Goal: Transaction & Acquisition: Obtain resource

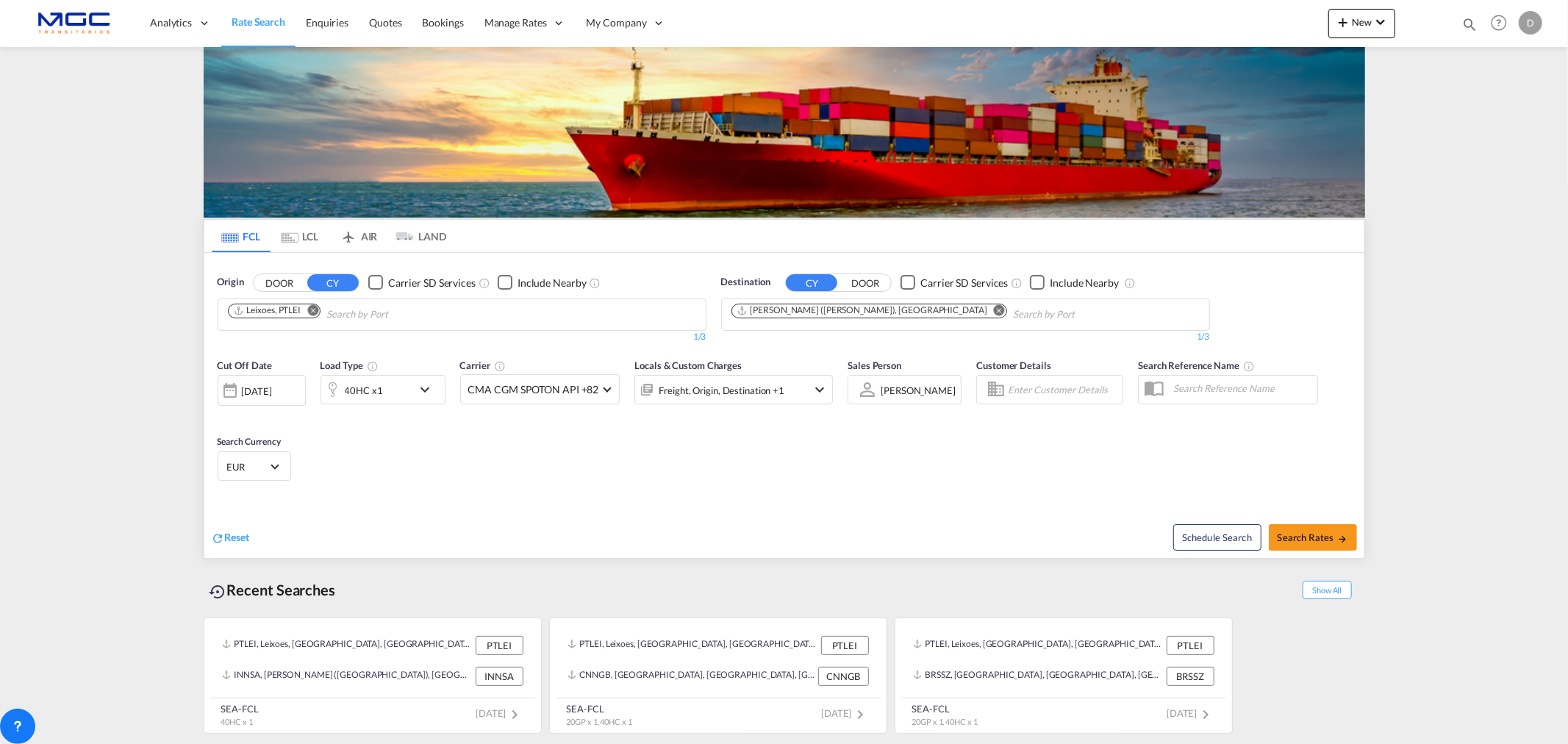
click at [994, 314] on md-icon "Remove" at bounding box center [999, 310] width 11 height 11
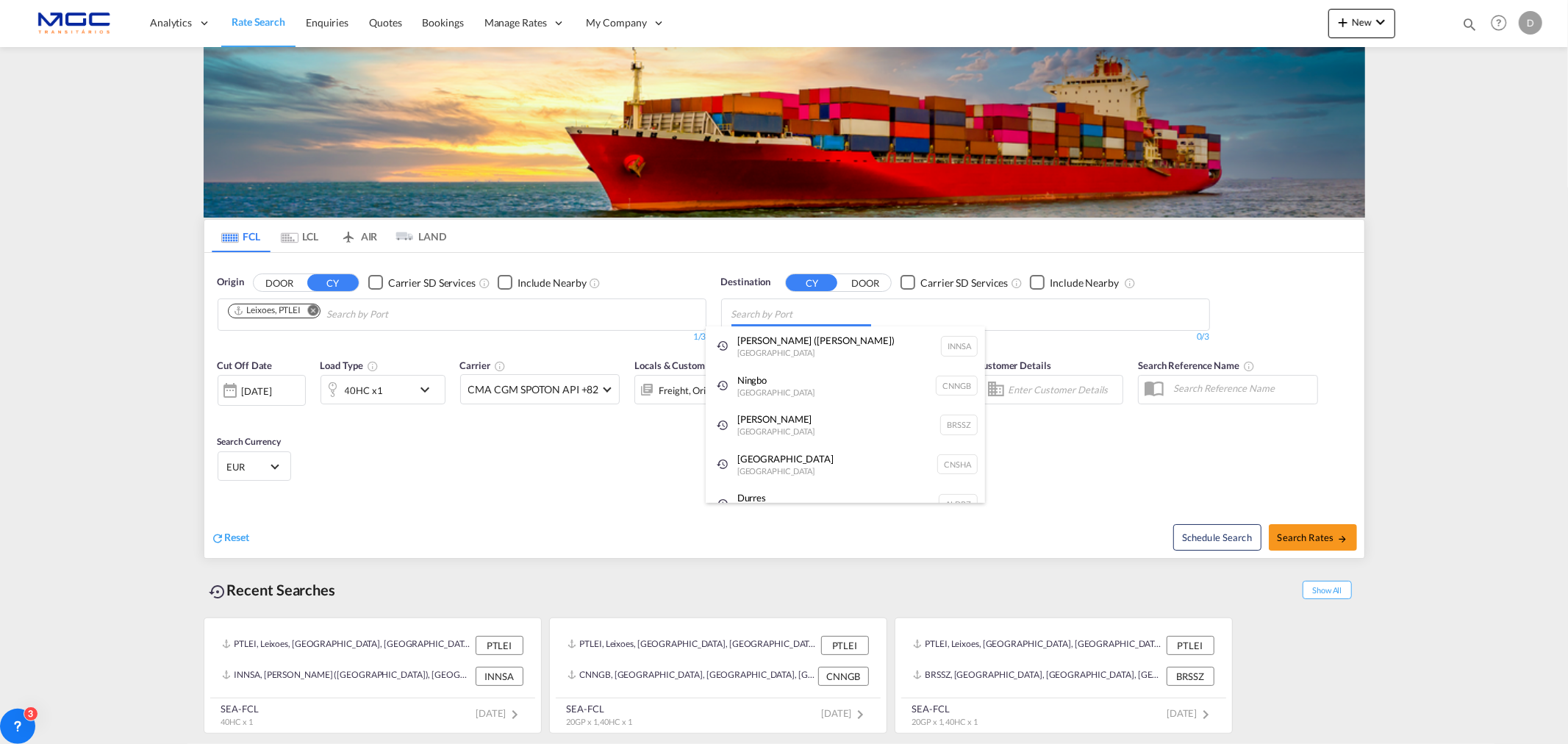
click at [761, 310] on body "Analytics Reports Dashboard Rate Search Enquiries Quotes Bookings" at bounding box center [784, 372] width 1568 height 744
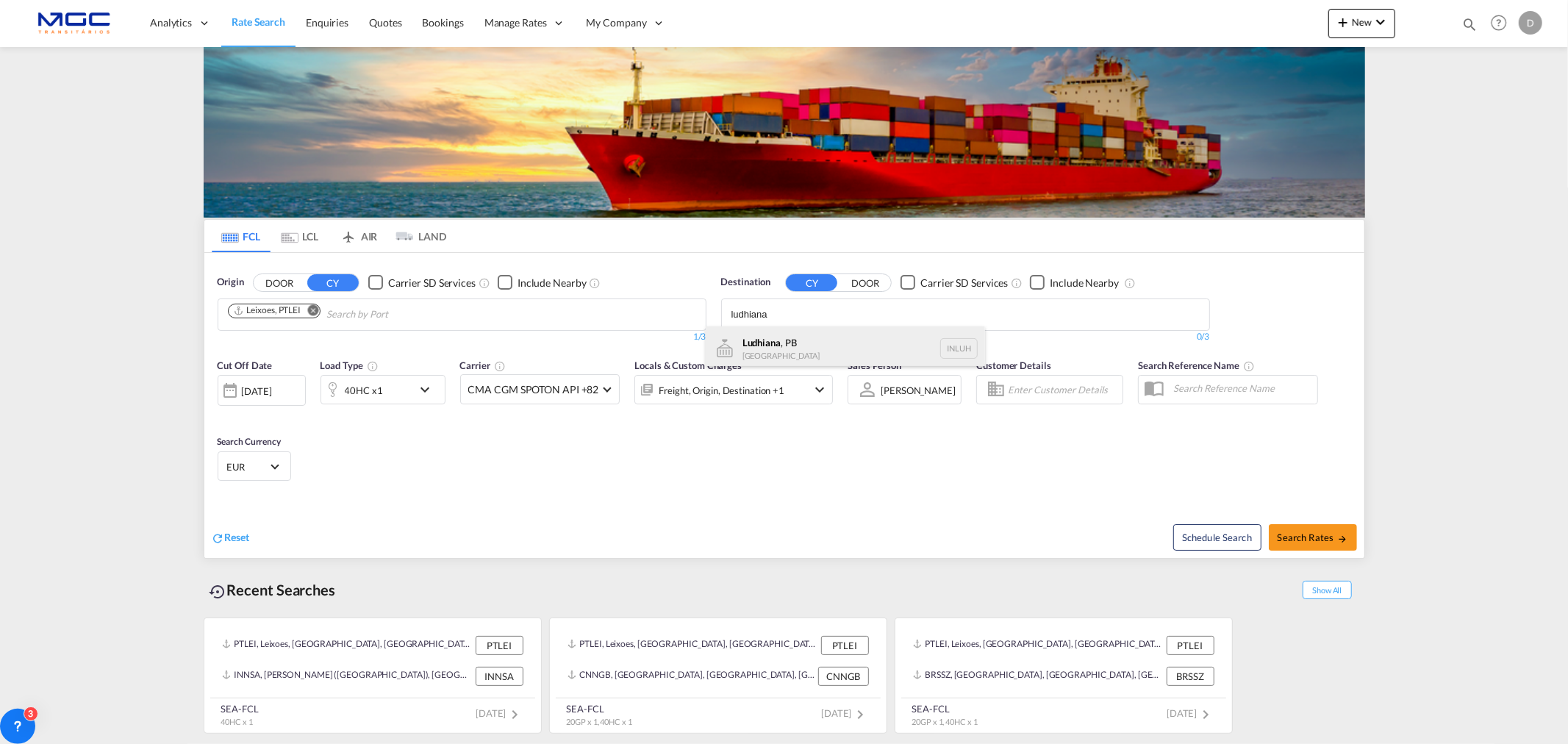
type input "ludhiana"
click at [780, 348] on div "Ludhiana , PB India INLUH" at bounding box center [845, 348] width 279 height 44
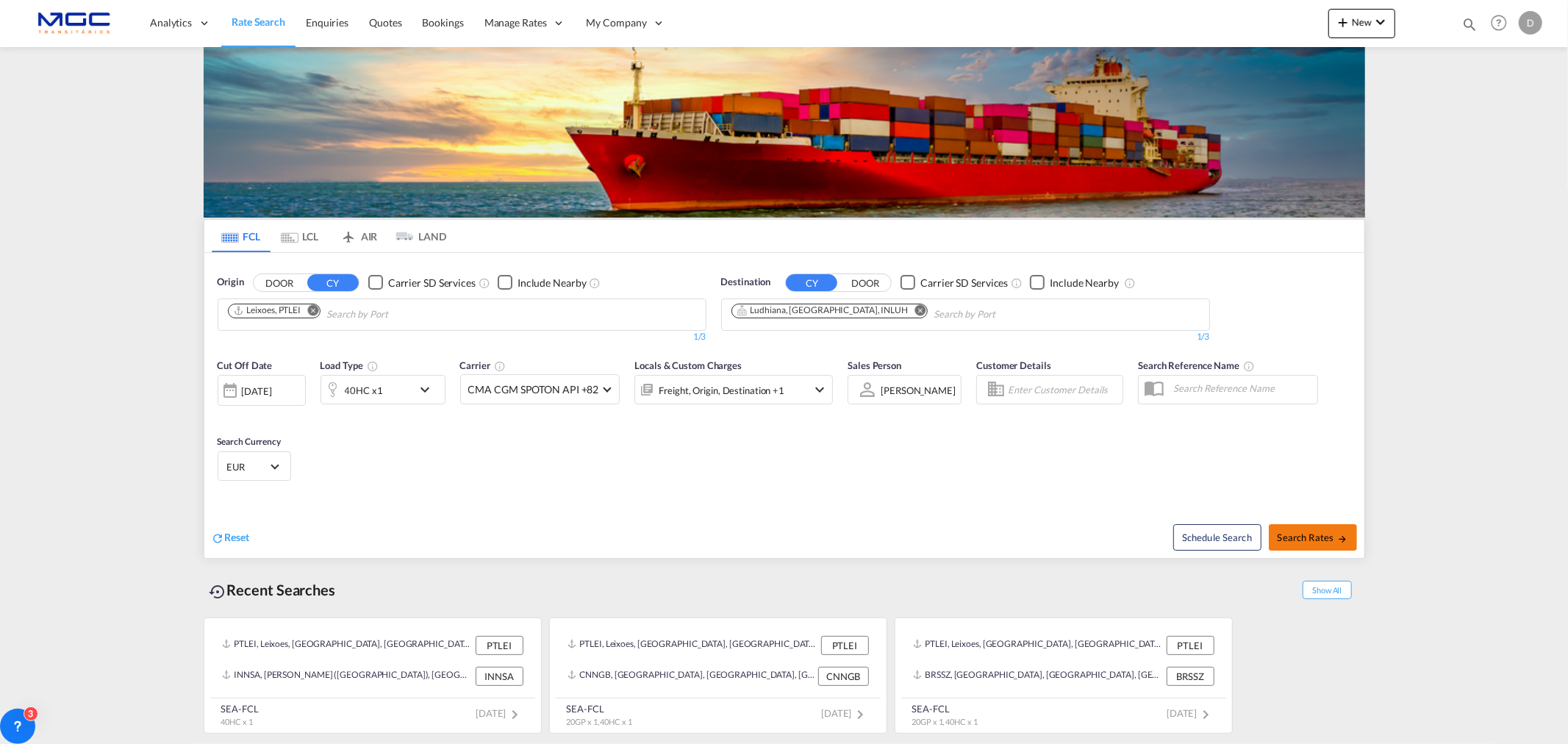
click at [1301, 534] on span "Search Rates" at bounding box center [1312, 537] width 70 height 12
type input "PTLEI to INLUH / 8 Sep 2025"
